Goal: Communication & Community: Participate in discussion

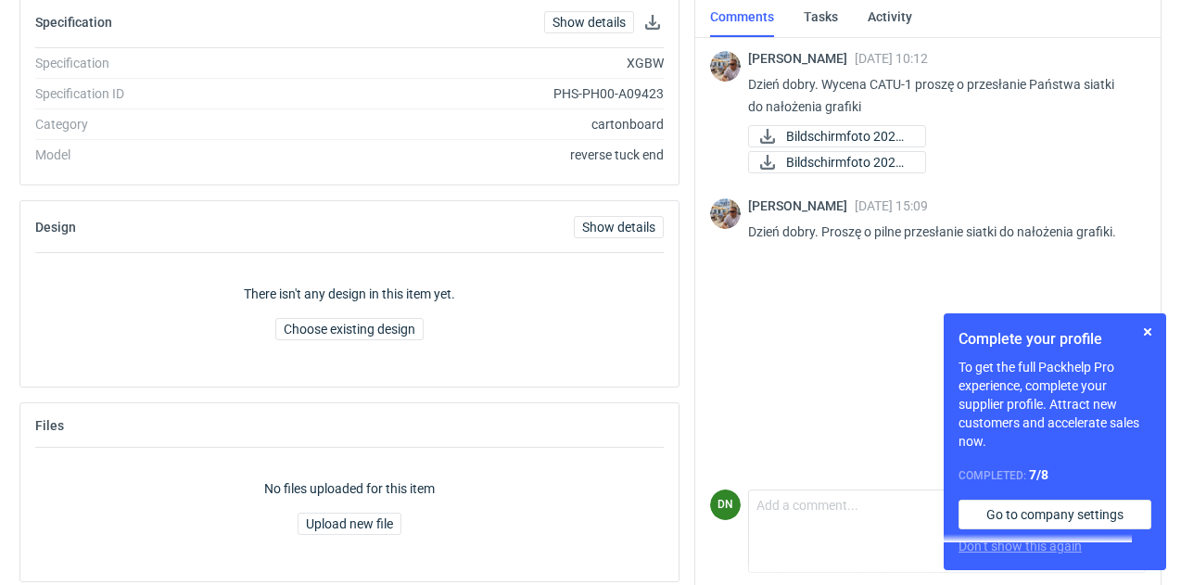
scroll to position [204, 0]
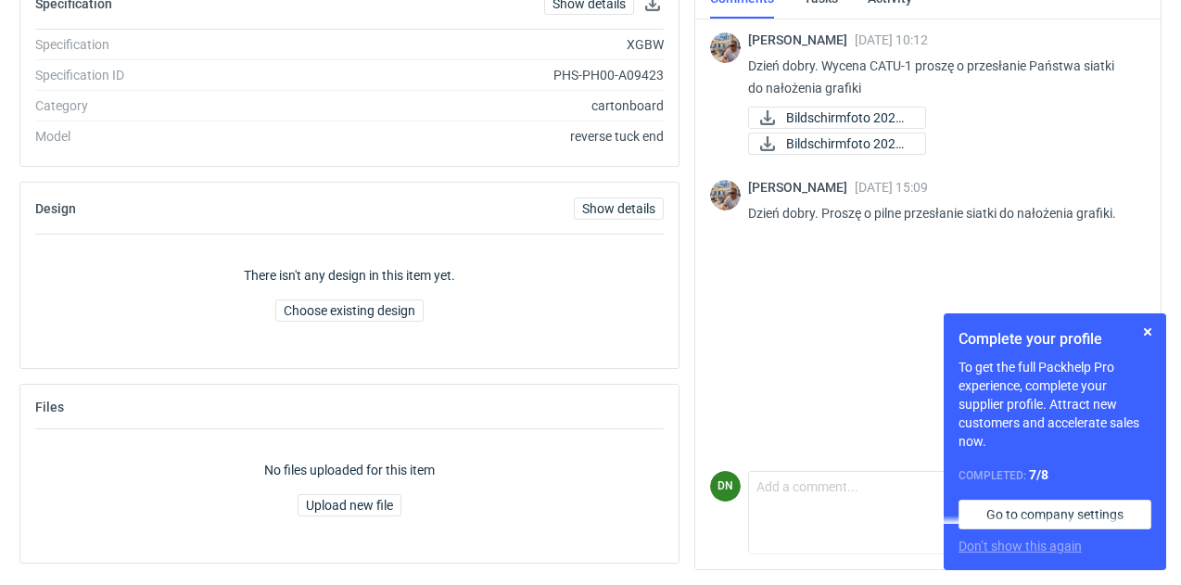
click at [783, 524] on div "Send" at bounding box center [947, 539] width 396 height 30
click at [782, 513] on textarea "Comment message" at bounding box center [947, 498] width 396 height 52
click at [1146, 330] on button "button" at bounding box center [1148, 332] width 22 height 22
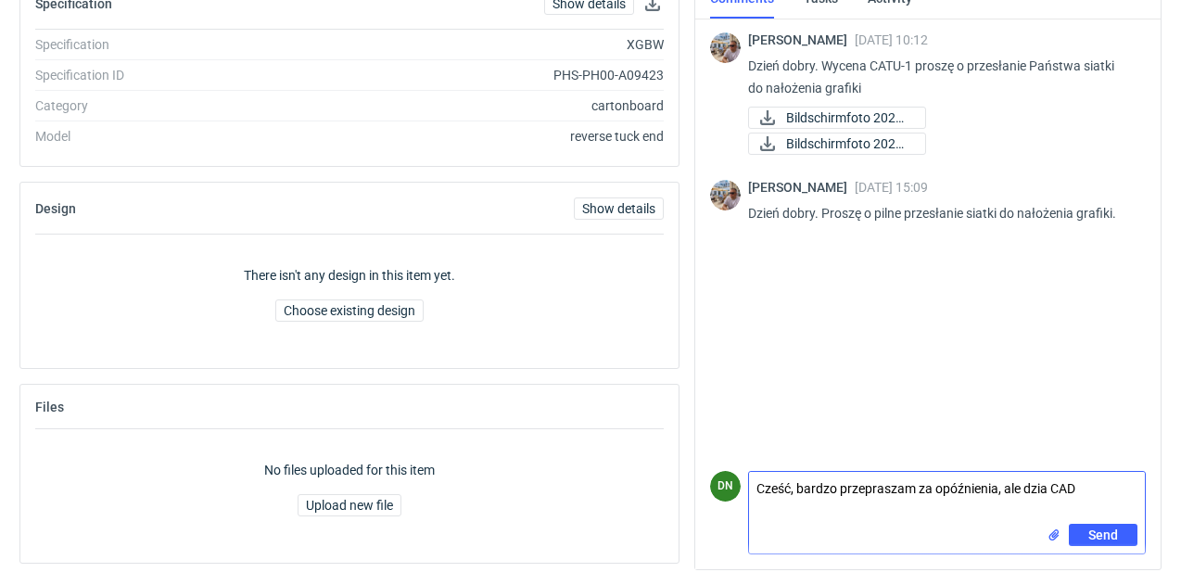
click at [1049, 490] on textarea "Cześć, bardzo przepraszam za opóźnienia, ale dzia CAD" at bounding box center [947, 498] width 396 height 52
click at [1097, 487] on textarea "Cześć, bardzo przepraszam za opóźnienia, ale dzial CAD" at bounding box center [947, 498] width 396 height 52
click at [814, 509] on textarea "Cześć, bardzo przepraszam za opóźnienia, ale dzial CAD jest tylko w połowie - […" at bounding box center [947, 498] width 396 height 52
click at [1100, 506] on textarea "Cześć, bardzo przepraszam za opóźnienia, ale dzial CAD jest tylko w połowie z r…" at bounding box center [947, 498] width 396 height 52
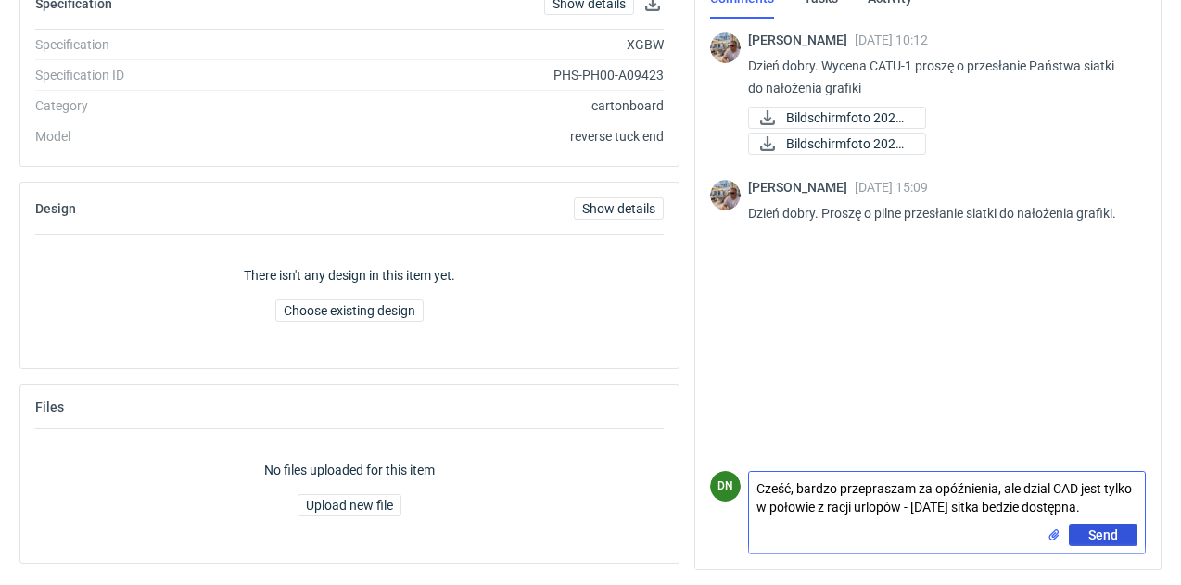
type textarea "Cześć, bardzo przepraszam za opóźnienia, ale dzial CAD jest tylko w połowie z r…"
click at [1102, 529] on span "Send" at bounding box center [1104, 535] width 30 height 13
